Goal: Information Seeking & Learning: Learn about a topic

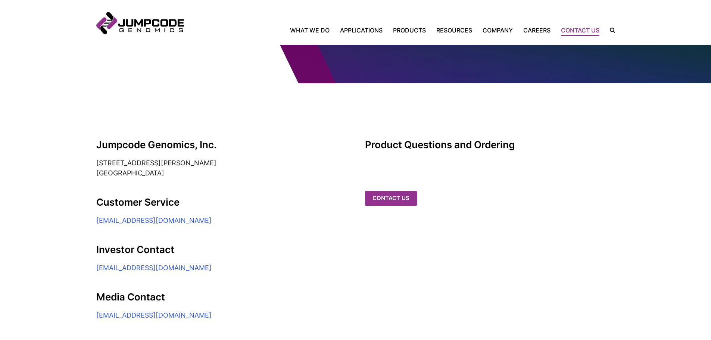
scroll to position [86, 0]
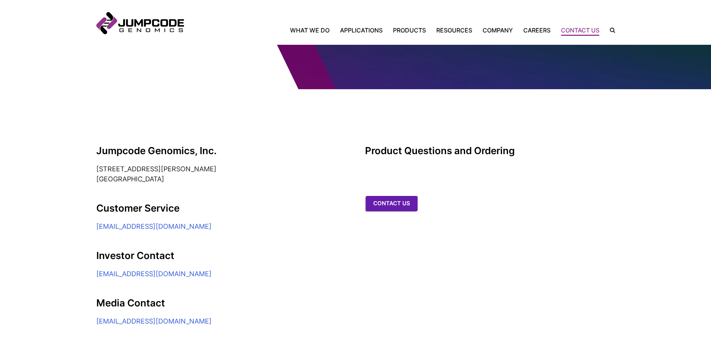
click at [403, 196] on link "Contact us" at bounding box center [392, 203] width 52 height 15
click at [543, 31] on link "Careers" at bounding box center [537, 30] width 38 height 9
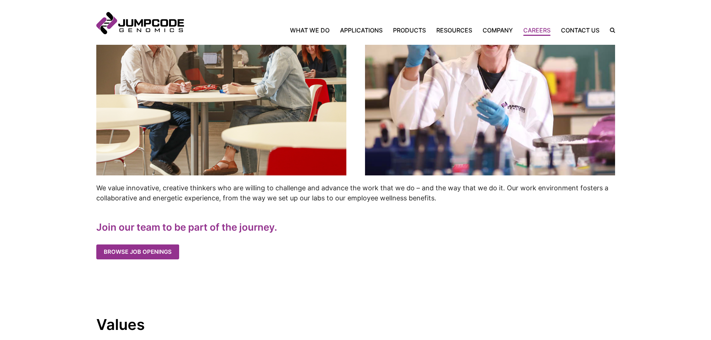
scroll to position [298, 0]
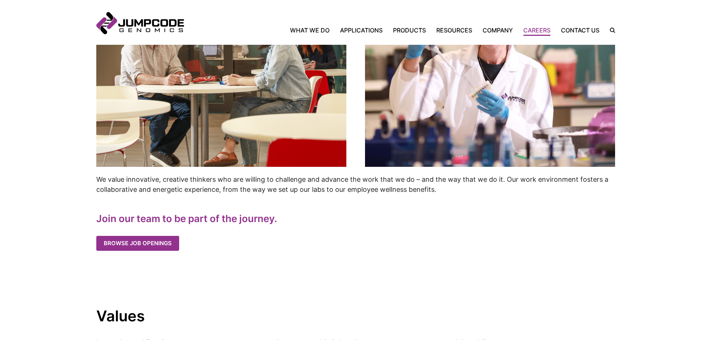
click at [421, 245] on cta-box-actions "Browse Job Openings" at bounding box center [355, 243] width 518 height 15
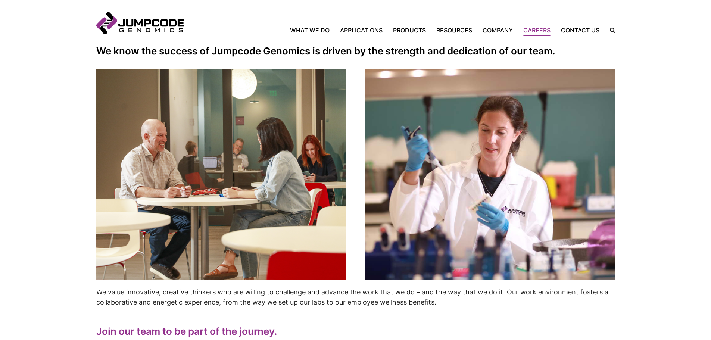
scroll to position [187, 0]
